Goal: Task Accomplishment & Management: Manage account settings

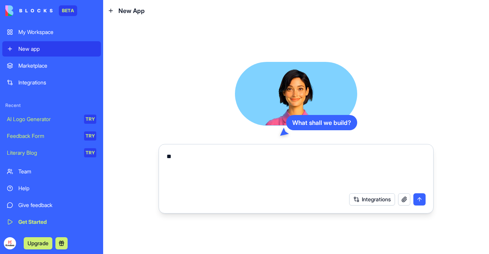
type textarea "*"
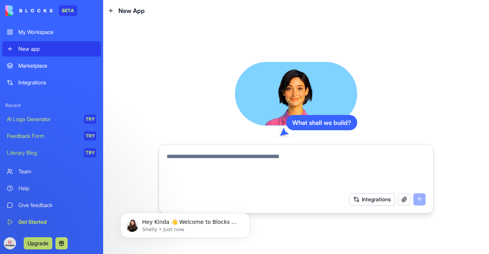
paste textarea "**********"
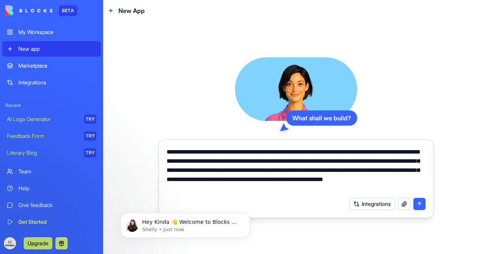
click at [382, 152] on textarea "**********" at bounding box center [296, 170] width 259 height 46
type textarea "**********"
click at [419, 201] on button "submit" at bounding box center [419, 204] width 12 height 12
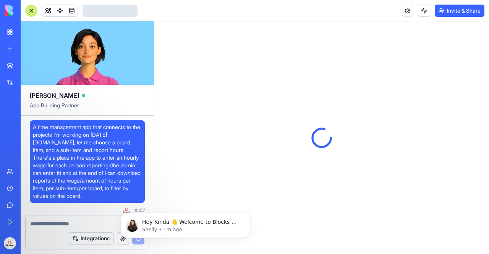
scroll to position [4, 0]
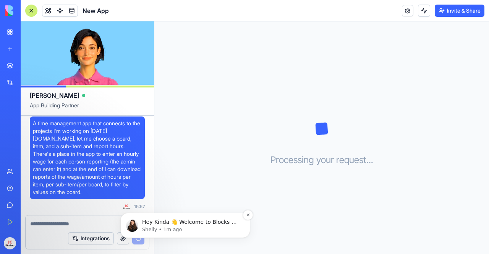
click at [190, 222] on span "Hey Kinda 👋 Welcome to Blocks 🙌 I'm here if you have any questions!" at bounding box center [190, 226] width 96 height 14
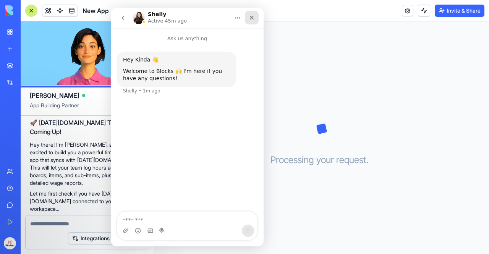
scroll to position [166, 0]
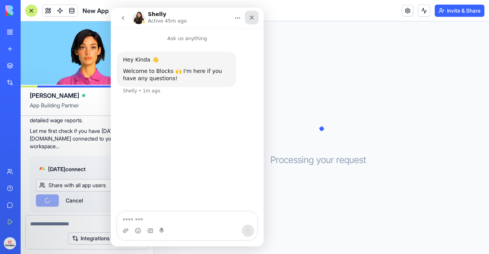
click at [255, 16] on div "Close" at bounding box center [252, 18] width 14 height 14
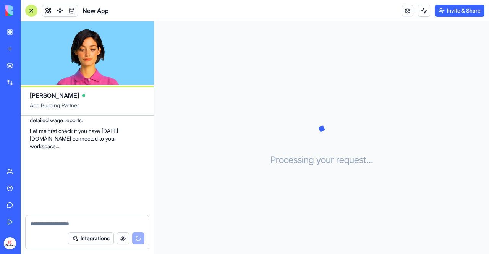
scroll to position [236, 0]
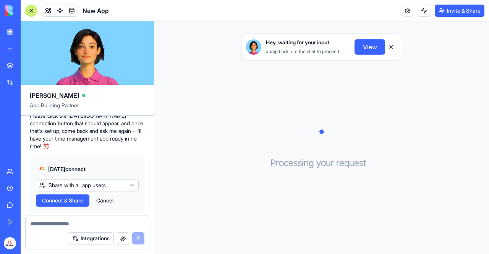
click at [79, 197] on span "Connect & Share" at bounding box center [62, 201] width 41 height 8
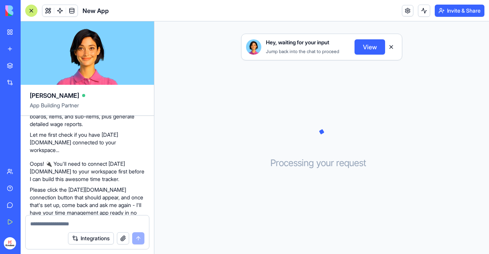
scroll to position [236, 0]
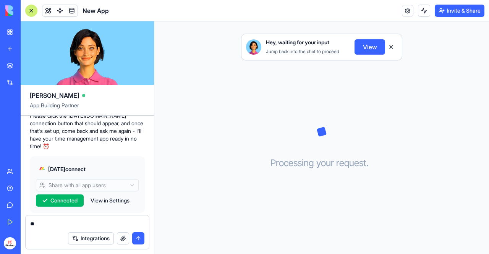
type textarea "*"
type textarea "*********"
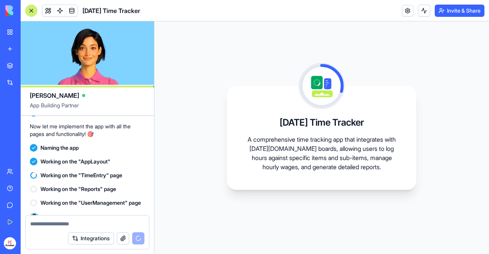
scroll to position [499, 0]
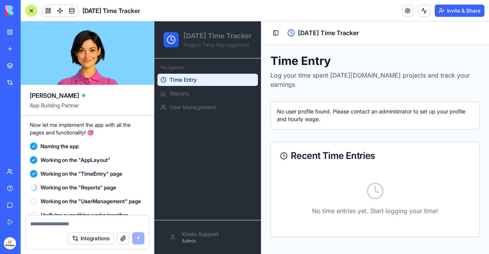
scroll to position [627, 0]
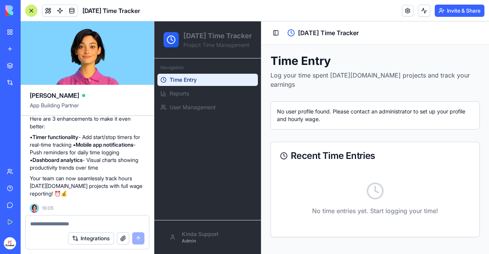
click at [348, 113] on div "No user profile found. Please contact an administrator to set up your profile a…" at bounding box center [375, 115] width 196 height 15
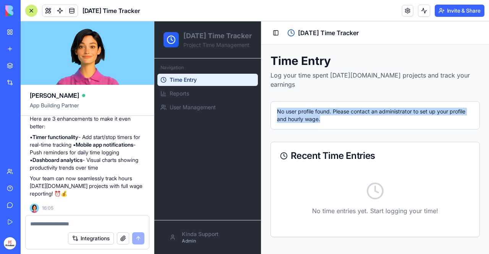
click at [348, 113] on div "No user profile found. Please contact an administrator to set up your profile a…" at bounding box center [375, 115] width 196 height 15
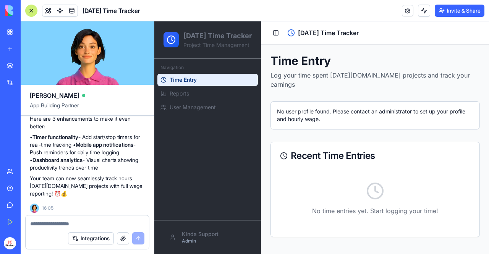
click at [336, 79] on p "Log your time spent [DATE][DOMAIN_NAME] projects and track your earnings" at bounding box center [375, 80] width 209 height 18
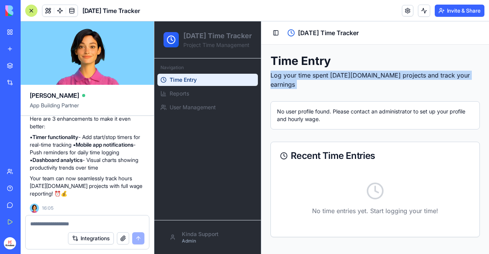
click at [336, 79] on p "Log your time spent [DATE][DOMAIN_NAME] projects and track your earnings" at bounding box center [375, 80] width 209 height 18
click at [316, 75] on p "Log your time spent [DATE][DOMAIN_NAME] projects and track your earnings" at bounding box center [375, 80] width 209 height 18
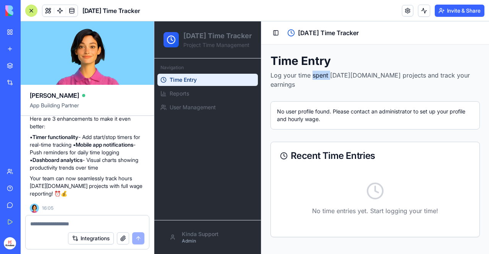
click at [316, 75] on p "Log your time spent [DATE][DOMAIN_NAME] projects and track your earnings" at bounding box center [375, 80] width 209 height 18
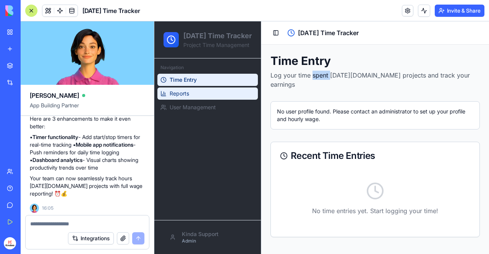
click at [211, 100] on link "Reports" at bounding box center [207, 94] width 100 height 12
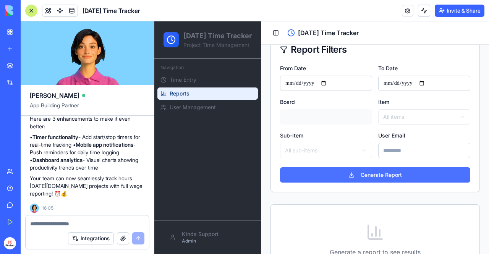
scroll to position [96, 0]
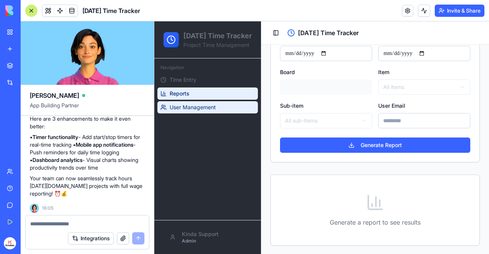
click at [193, 113] on link "User Management" at bounding box center [207, 107] width 100 height 12
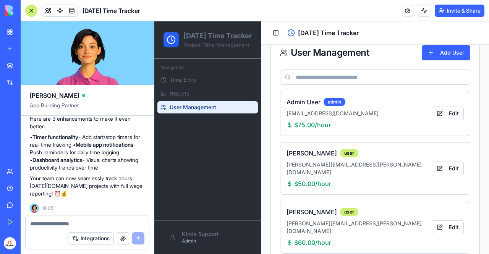
scroll to position [67, 0]
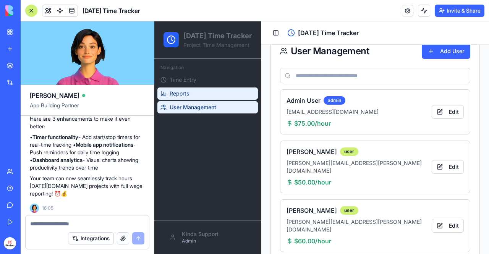
click at [191, 100] on link "Reports" at bounding box center [207, 94] width 100 height 12
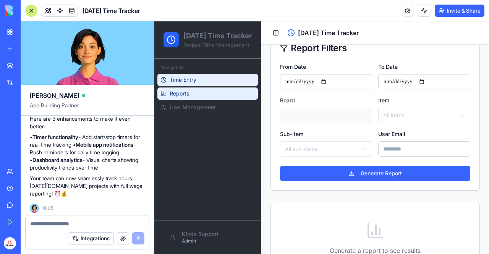
click at [186, 84] on span "Time Entry" at bounding box center [183, 80] width 27 height 8
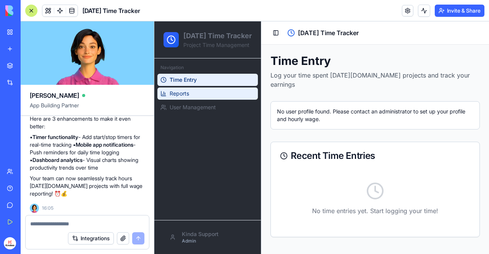
click at [205, 100] on link "Reports" at bounding box center [207, 94] width 100 height 12
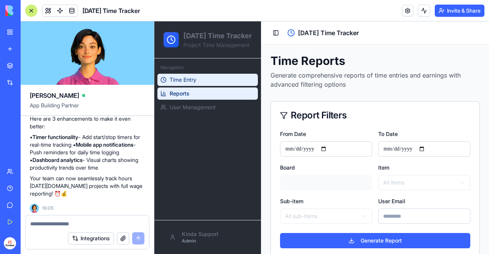
click at [224, 86] on link "Time Entry" at bounding box center [207, 80] width 100 height 12
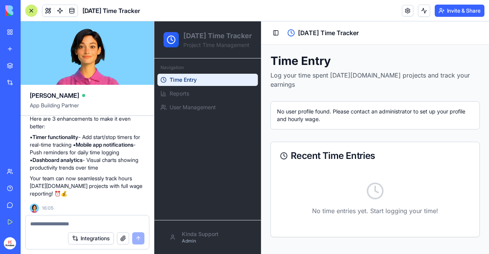
click at [304, 101] on div "No user profile found. Please contact an administrator to set up your profile a…" at bounding box center [375, 115] width 209 height 28
click at [285, 154] on polyline at bounding box center [284, 155] width 1 height 3
click at [308, 109] on div "No user profile found. Please contact an administrator to set up your profile a…" at bounding box center [375, 115] width 196 height 15
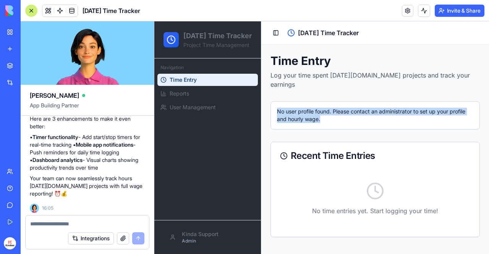
click at [308, 109] on div "No user profile found. Please contact an administrator to set up your profile a…" at bounding box center [375, 115] width 196 height 15
click at [326, 108] on div "No user profile found. Please contact an administrator to set up your profile a…" at bounding box center [375, 115] width 196 height 15
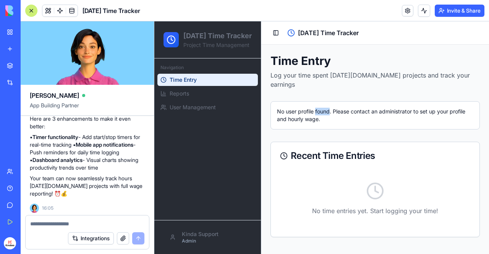
click at [326, 108] on div "No user profile found. Please contact an administrator to set up your profile a…" at bounding box center [375, 115] width 196 height 15
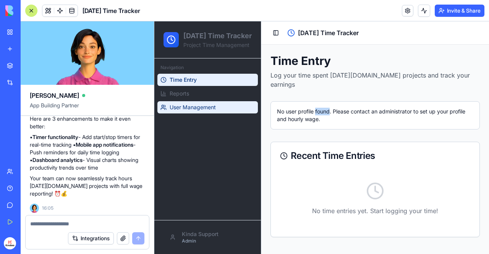
click at [187, 111] on span "User Management" at bounding box center [193, 108] width 46 height 8
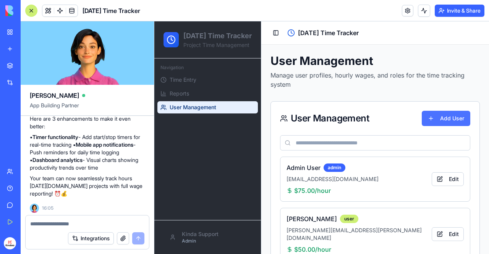
click at [437, 117] on button "Add User" at bounding box center [446, 118] width 49 height 15
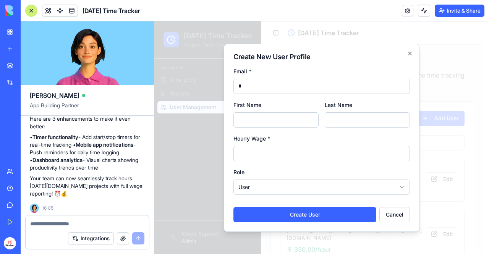
type input "**********"
click at [272, 118] on input "First Name" at bounding box center [275, 119] width 85 height 15
type input "*****"
drag, startPoint x: 264, startPoint y: 162, endPoint x: 268, endPoint y: 154, distance: 8.9
click at [268, 154] on form "**********" at bounding box center [321, 144] width 177 height 156
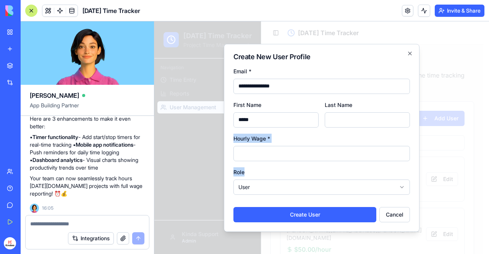
click at [268, 154] on input "Hourly Wage *" at bounding box center [321, 153] width 177 height 15
type input "*"
type input "**"
click at [266, 164] on form "**********" at bounding box center [321, 144] width 177 height 156
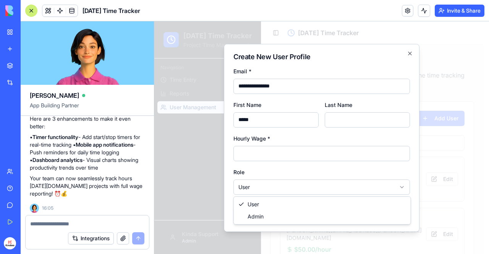
click at [258, 188] on body "**********" at bounding box center [318, 179] width 329 height 317
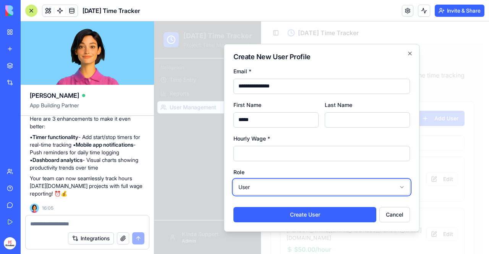
click at [258, 188] on body "**********" at bounding box center [318, 179] width 329 height 317
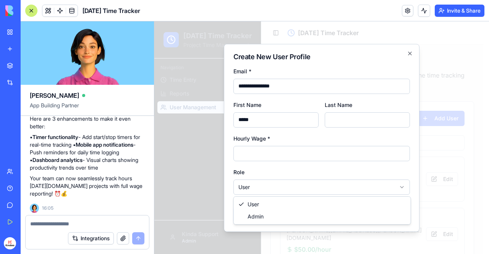
click at [260, 194] on body "**********" at bounding box center [318, 179] width 329 height 317
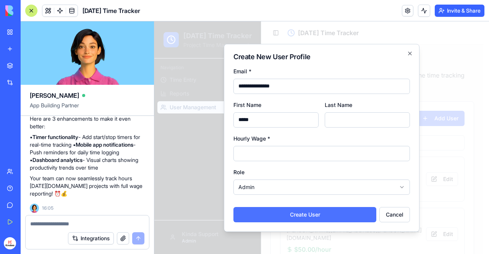
click at [262, 213] on button "Create User" at bounding box center [304, 214] width 143 height 15
click at [328, 211] on button "Create User" at bounding box center [304, 214] width 143 height 15
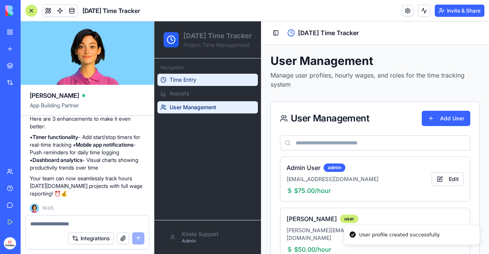
click at [204, 86] on link "Time Entry" at bounding box center [207, 80] width 100 height 12
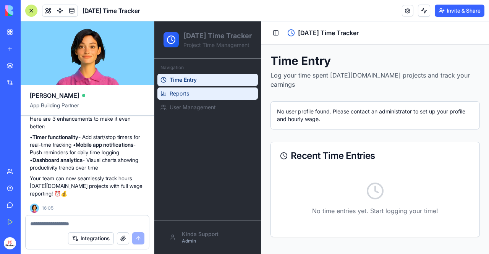
click at [206, 100] on link "Reports" at bounding box center [207, 94] width 100 height 12
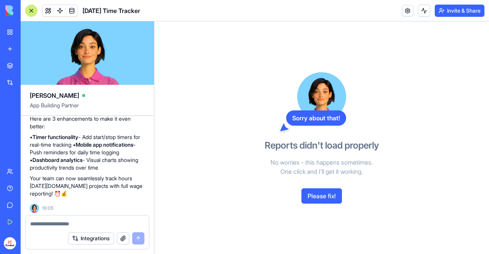
click at [331, 198] on button "Please fix!" at bounding box center [321, 195] width 41 height 15
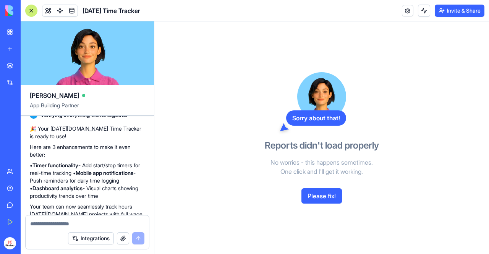
scroll to position [701, 0]
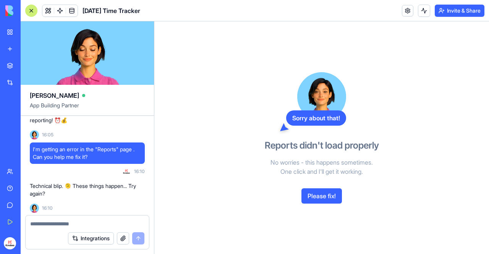
click at [72, 223] on textarea at bounding box center [87, 224] width 115 height 8
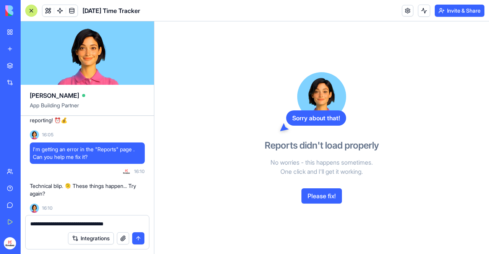
type textarea "**********"
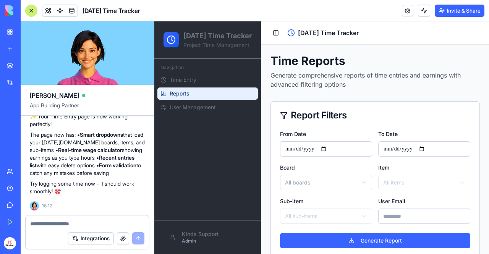
scroll to position [6, 0]
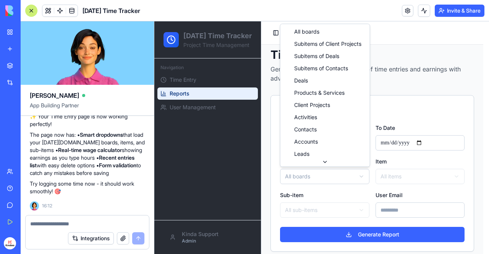
click at [299, 176] on html "[DATE] Time Tracker Project Time Management Navigation Time Entry Reports User …" at bounding box center [321, 179] width 335 height 329
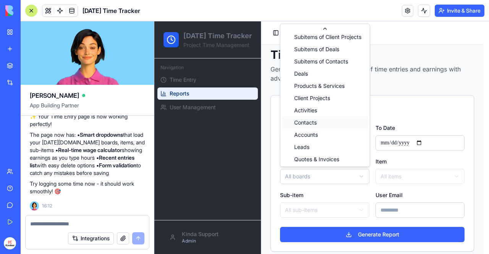
scroll to position [16, 0]
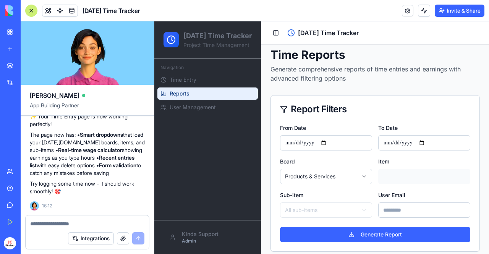
click at [391, 176] on div at bounding box center [424, 176] width 92 height 15
click at [352, 174] on html "[DATE] Time Tracker Project Time Management Navigation Time Entry Reports User …" at bounding box center [321, 179] width 335 height 329
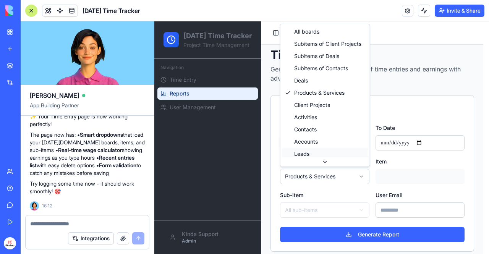
scroll to position [12, 0]
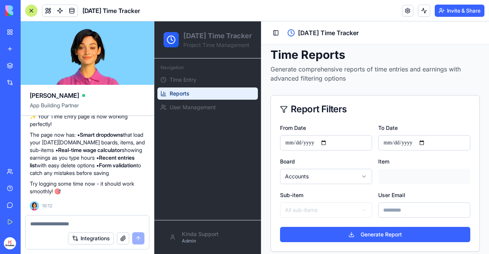
click at [391, 173] on div at bounding box center [424, 176] width 92 height 15
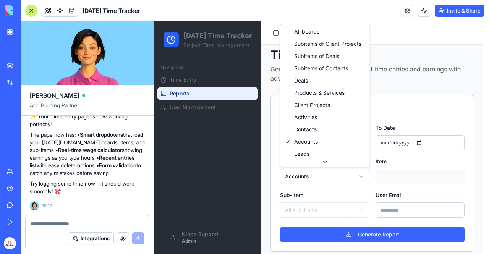
click at [347, 181] on html "[DATE] Time Tracker Project Time Management Navigation Time Entry Reports User …" at bounding box center [321, 179] width 335 height 329
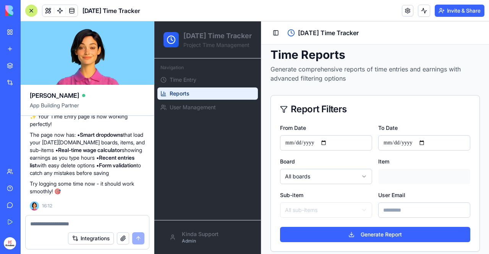
click at [395, 175] on div at bounding box center [424, 176] width 92 height 15
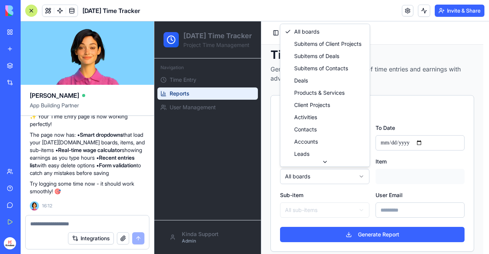
click at [328, 178] on html "[DATE] Time Tracker Project Time Management Navigation Time Entry Reports User …" at bounding box center [321, 179] width 335 height 329
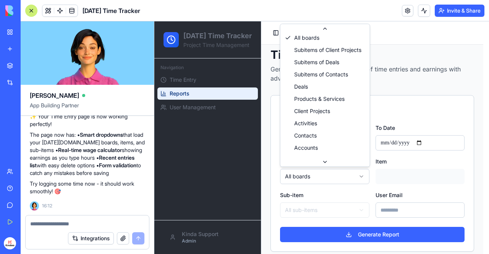
scroll to position [0, 0]
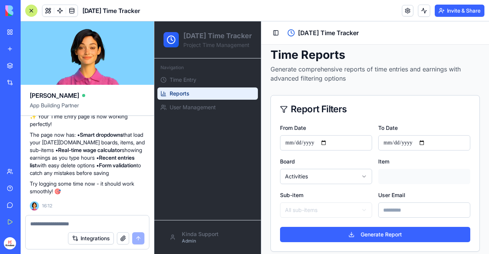
click at [398, 178] on div at bounding box center [424, 176] width 92 height 15
click at [358, 173] on html "[DATE] Time Tracker Project Time Management Navigation Time Entry Reports User …" at bounding box center [321, 179] width 335 height 329
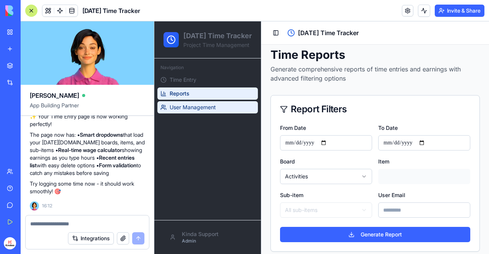
click at [204, 111] on span "User Management" at bounding box center [193, 108] width 46 height 8
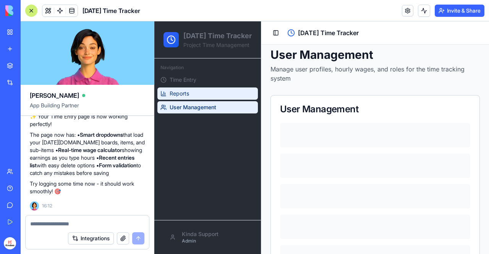
click at [194, 100] on link "Reports" at bounding box center [207, 94] width 100 height 12
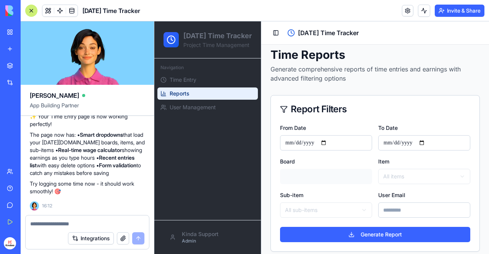
click at [317, 178] on div at bounding box center [326, 176] width 92 height 15
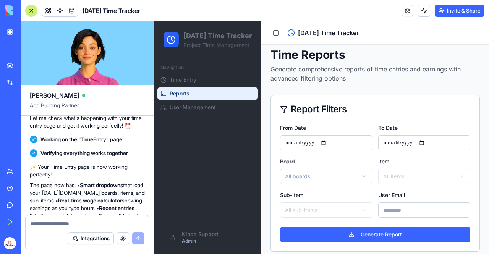
scroll to position [912, 0]
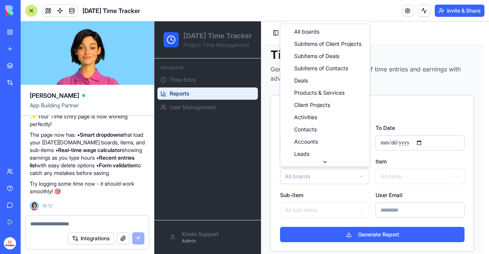
click at [358, 177] on html "[DATE] Time Tracker Project Time Management Navigation Time Entry Reports User …" at bounding box center [321, 179] width 335 height 329
click at [338, 179] on html "[DATE] Time Tracker Project Time Management Navigation Time Entry Reports User …" at bounding box center [321, 179] width 335 height 329
click at [305, 172] on html "[DATE] Time Tracker Project Time Management Navigation Time Entry Reports User …" at bounding box center [321, 179] width 335 height 329
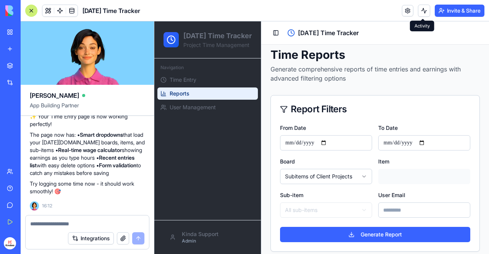
click at [313, 178] on html "[DATE] Time Tracker Project Time Management Navigation Time Entry Reports User …" at bounding box center [321, 179] width 335 height 329
click at [378, 174] on div at bounding box center [424, 176] width 92 height 15
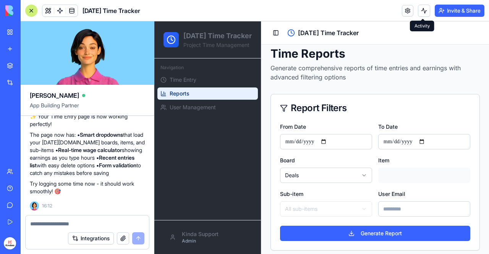
scroll to position [0, 0]
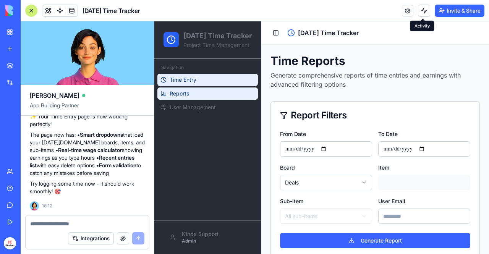
click at [193, 84] on span "Time Entry" at bounding box center [183, 80] width 27 height 8
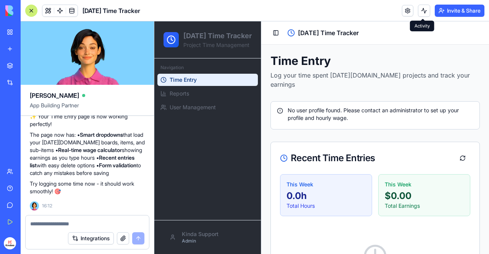
click at [294, 107] on div "No user profile found. Please contact an administrator to set up your profile a…" at bounding box center [375, 114] width 196 height 15
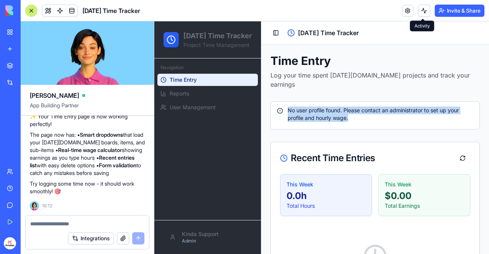
click at [294, 107] on div "No user profile found. Please contact an administrator to set up your profile a…" at bounding box center [375, 114] width 196 height 15
click at [456, 151] on button at bounding box center [462, 158] width 15 height 14
click at [338, 107] on div "No user profile found. Please contact an administrator to set up your profile a…" at bounding box center [375, 114] width 196 height 15
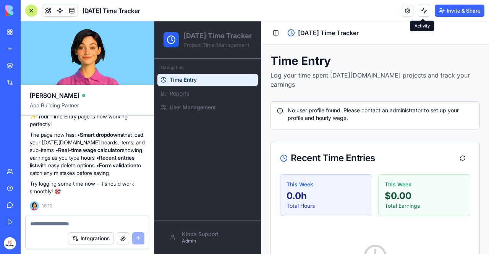
click at [289, 32] on icon at bounding box center [291, 33] width 8 height 8
click at [271, 32] on button "Toggle Sidebar" at bounding box center [276, 33] width 11 height 11
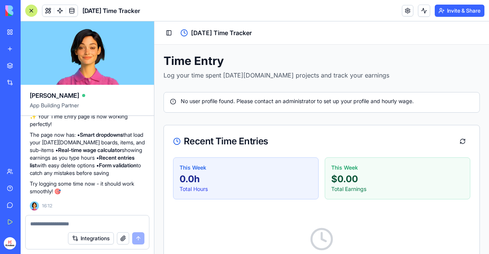
click at [237, 103] on div "No user profile found. Please contact an administrator to set up your profile a…" at bounding box center [321, 101] width 303 height 8
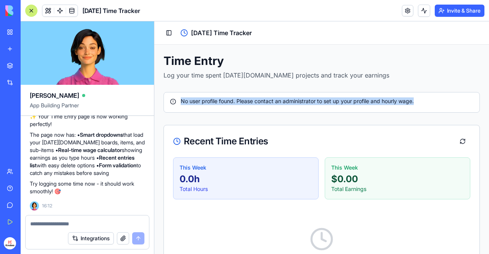
click at [237, 103] on div "No user profile found. Please contact an administrator to set up your profile a…" at bounding box center [321, 101] width 303 height 8
copy div "No user profile found. Please contact an administrator to set up your profile a…"
click at [237, 103] on div "No user profile found. Please contact an administrator to set up your profile a…" at bounding box center [321, 101] width 303 height 8
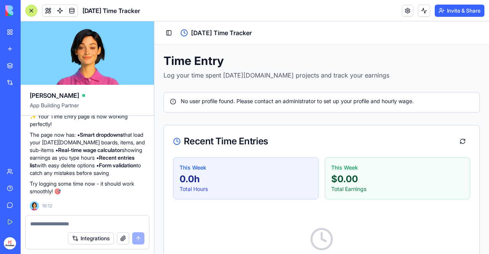
click at [233, 99] on div "No user profile found. Please contact an administrator to set up your profile a…" at bounding box center [321, 101] width 303 height 8
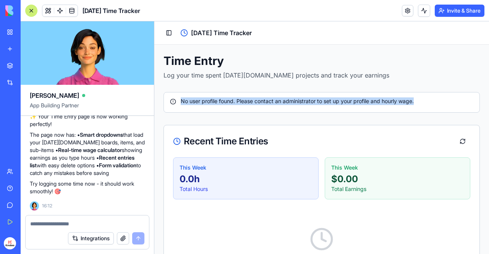
click at [233, 99] on div "No user profile found. Please contact an administrator to set up your profile a…" at bounding box center [321, 101] width 303 height 8
copy div "No user profile found. Please contact an administrator to set up your profile a…"
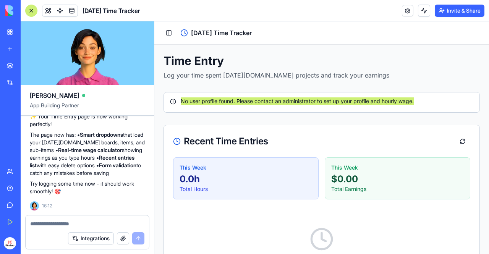
click at [72, 220] on textarea at bounding box center [87, 224] width 115 height 8
paste textarea "**********"
type textarea "**********"
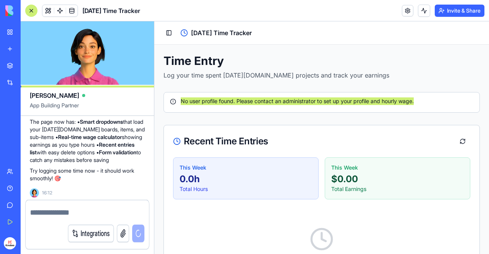
scroll to position [956, 0]
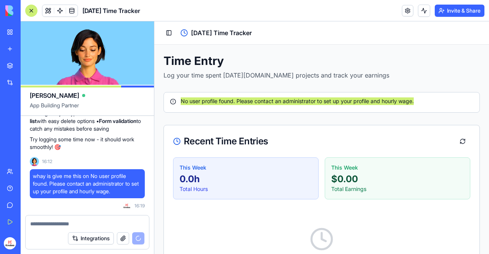
click at [452, 13] on button "Invite & Share" at bounding box center [460, 11] width 50 height 12
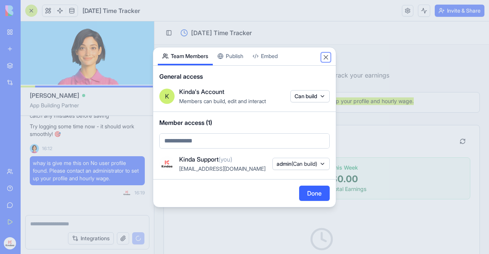
scroll to position [993, 0]
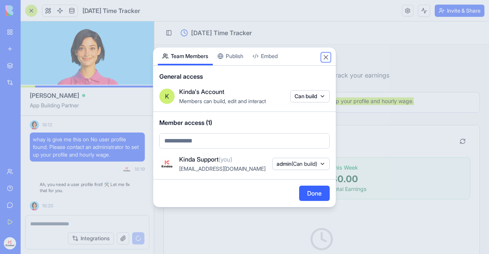
click at [322, 59] on button "Close" at bounding box center [326, 57] width 8 height 8
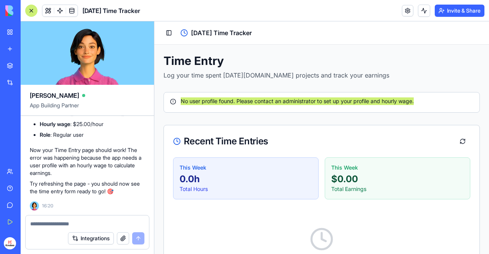
scroll to position [1107, 0]
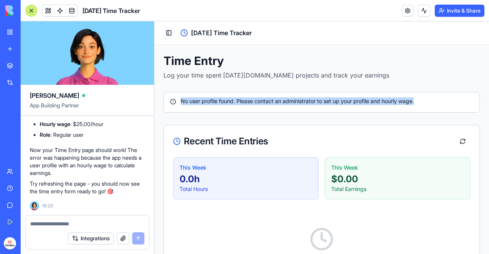
click at [171, 33] on button "Toggle Sidebar" at bounding box center [169, 33] width 11 height 11
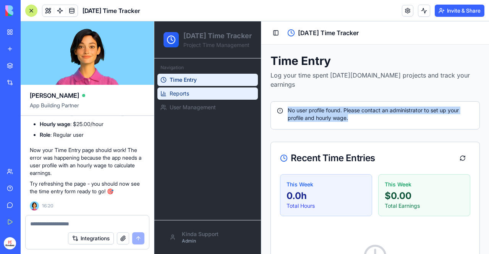
click at [196, 100] on link "Reports" at bounding box center [207, 94] width 100 height 12
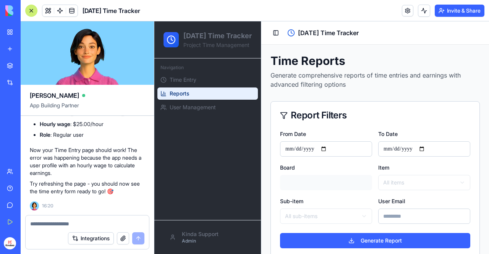
click at [201, 97] on ul "Time Entry Reports User Management" at bounding box center [207, 94] width 100 height 40
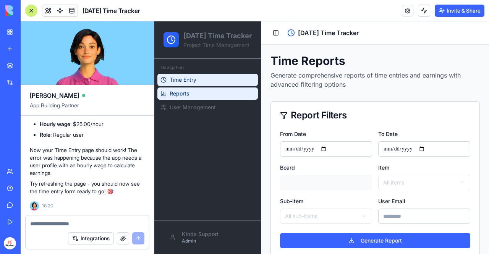
click at [203, 86] on link "Time Entry" at bounding box center [207, 80] width 100 height 12
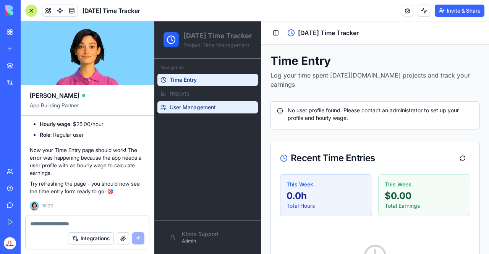
click at [200, 111] on span "User Management" at bounding box center [193, 108] width 46 height 8
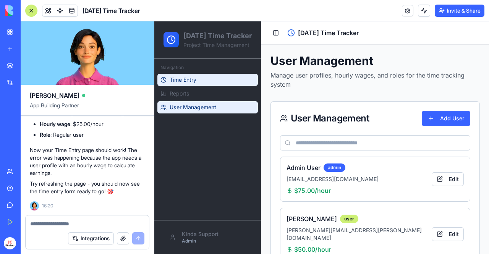
click at [207, 86] on link "Time Entry" at bounding box center [207, 80] width 100 height 12
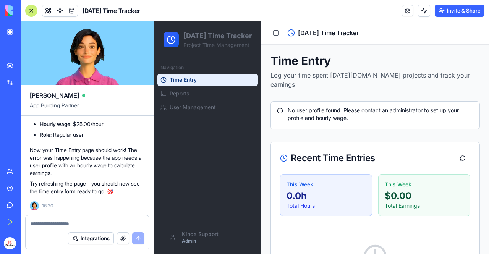
click at [105, 228] on div "Integrations" at bounding box center [87, 238] width 123 height 21
click at [112, 221] on textarea at bounding box center [87, 224] width 115 height 8
type textarea "*"
type textarea "**********"
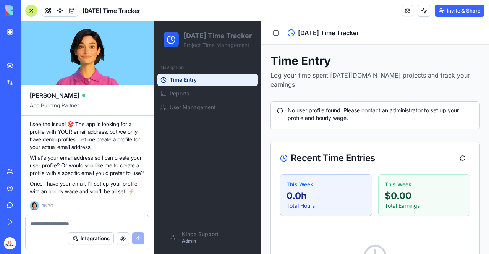
scroll to position [1262, 0]
click at [51, 191] on p "Once I have your email, I'll set up your profile with an hourly wage and you'll…" at bounding box center [87, 187] width 115 height 15
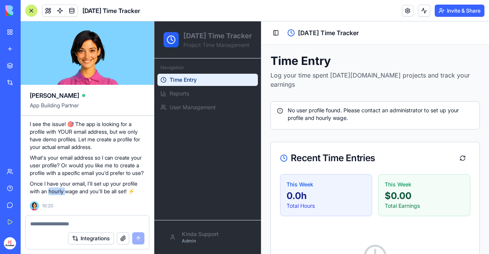
click at [51, 191] on p "Once I have your email, I'll set up your profile with an hourly wage and you'll…" at bounding box center [87, 187] width 115 height 15
click at [65, 185] on p "Once I have your email, I'll set up your profile with an hourly wage and you'll…" at bounding box center [87, 187] width 115 height 15
click at [91, 184] on p "Once I have your email, I'll set up your profile with an hourly wage and you'll…" at bounding box center [87, 187] width 115 height 15
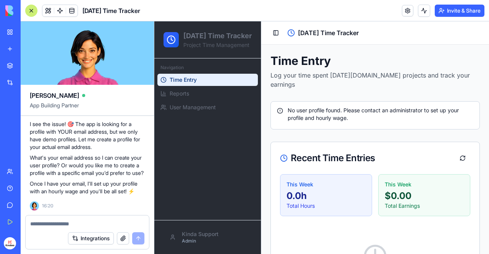
click at [71, 189] on p "Once I have your email, I'll set up your profile with an hourly wage and you'll…" at bounding box center [87, 187] width 115 height 15
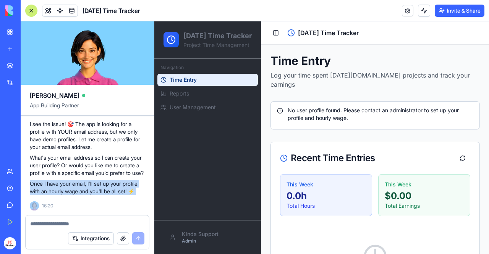
click at [71, 189] on p "Once I have your email, I'll set up your profile with an hourly wage and you'll…" at bounding box center [87, 187] width 115 height 15
click at [109, 188] on p "Once I have your email, I'll set up your profile with an hourly wage and you'll…" at bounding box center [87, 187] width 115 height 15
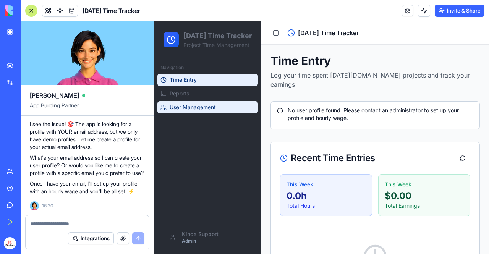
click at [185, 111] on span "User Management" at bounding box center [193, 108] width 46 height 8
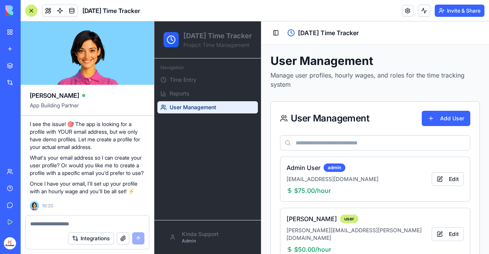
click at [57, 227] on textarea at bounding box center [87, 224] width 115 height 8
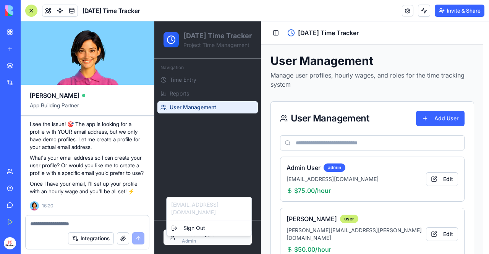
click at [213, 237] on html "[DATE] Time Tracker Project Time Management Navigation Time Entry Reports User …" at bounding box center [321, 230] width 335 height 419
click at [195, 207] on div "[EMAIL_ADDRESS][DOMAIN_NAME] Sign Out" at bounding box center [209, 216] width 86 height 39
click at [108, 227] on textarea at bounding box center [87, 224] width 115 height 8
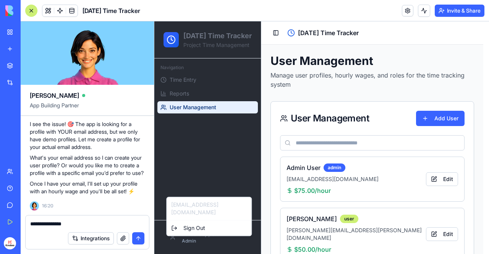
type textarea "**********"
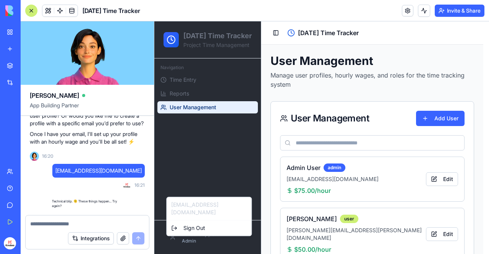
scroll to position [1327, 0]
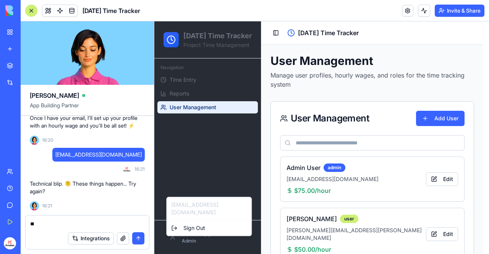
type textarea "***"
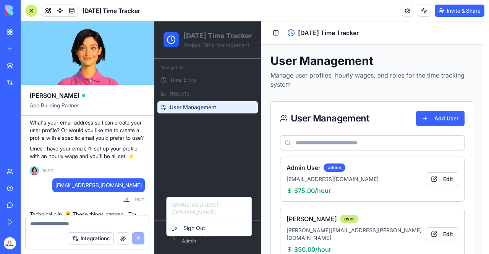
scroll to position [1393, 0]
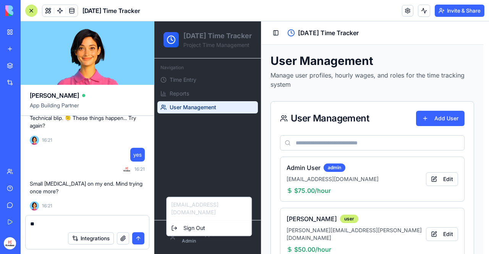
type textarea "*"
type textarea "**********"
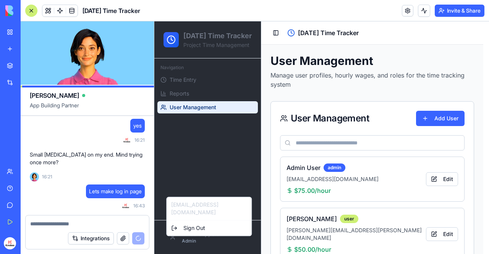
scroll to position [1459, 0]
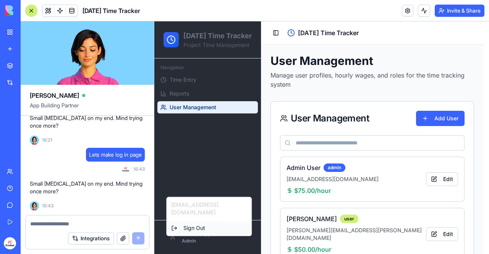
click at [194, 222] on div "Sign Out" at bounding box center [209, 228] width 82 height 12
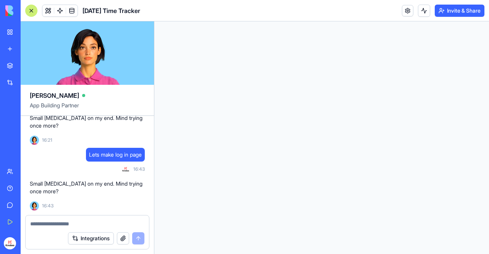
scroll to position [0, 0]
click at [196, 21] on html at bounding box center [321, 21] width 335 height 0
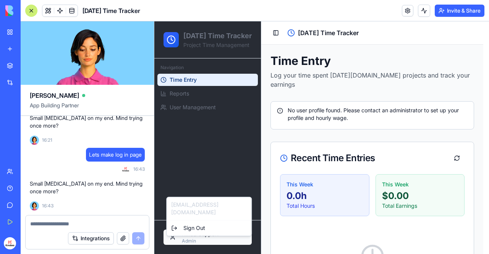
click at [188, 241] on html "[DATE] Time Tracker Project Time Management Navigation Time Entry Reports User …" at bounding box center [321, 177] width 335 height 313
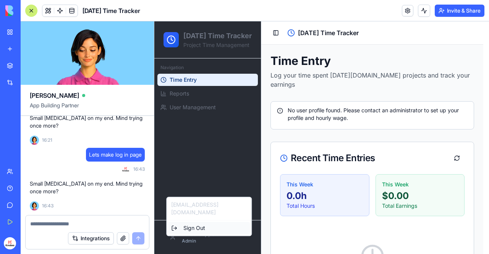
click at [193, 222] on div "Sign Out" at bounding box center [209, 228] width 82 height 12
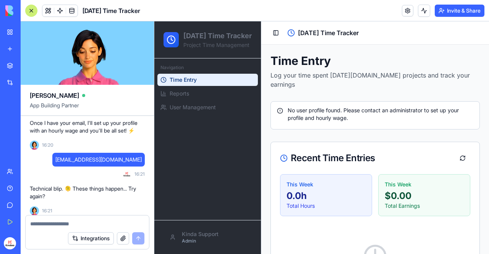
scroll to position [1300, 0]
